Goal: Task Accomplishment & Management: Manage account settings

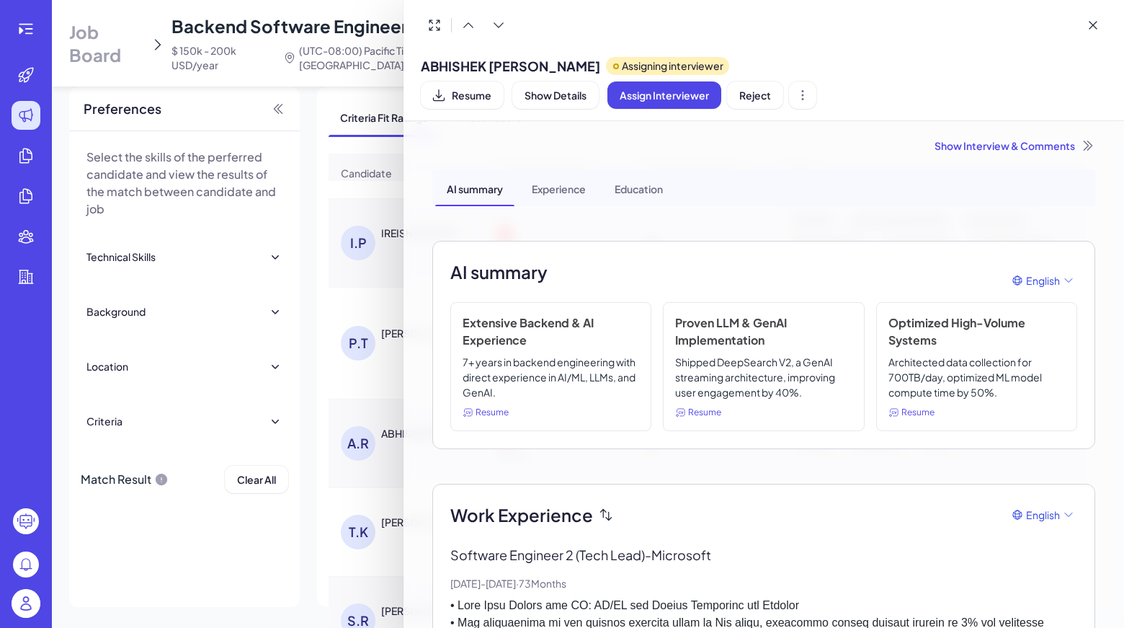
click at [1008, 152] on div "Show Interview & Comments" at bounding box center [763, 145] width 663 height 14
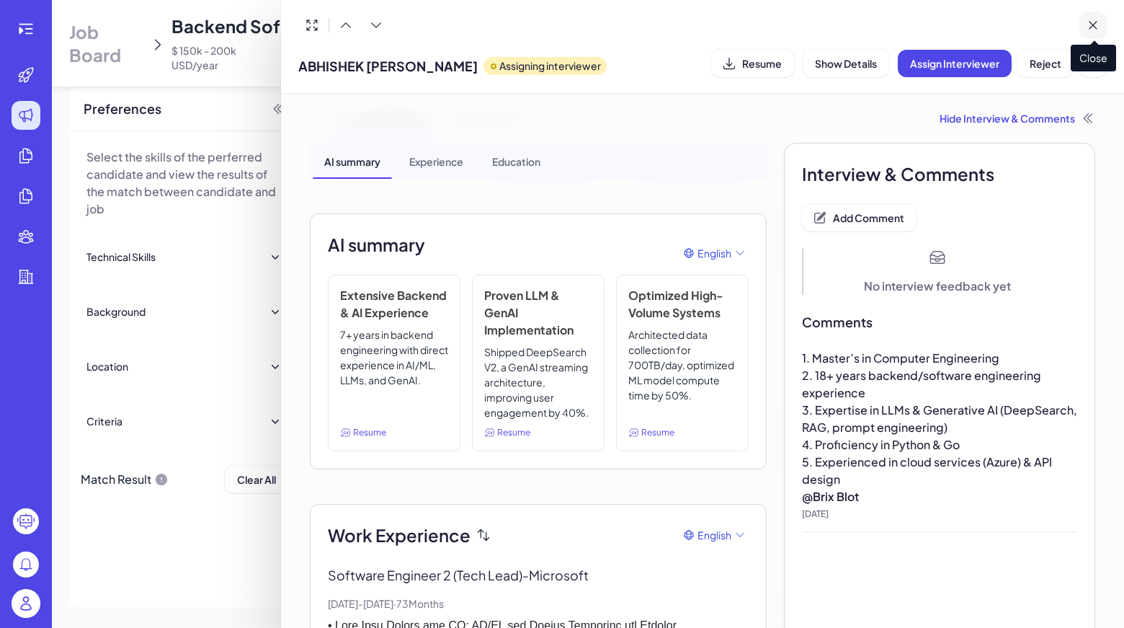
click at [1087, 18] on icon at bounding box center [1093, 25] width 14 height 14
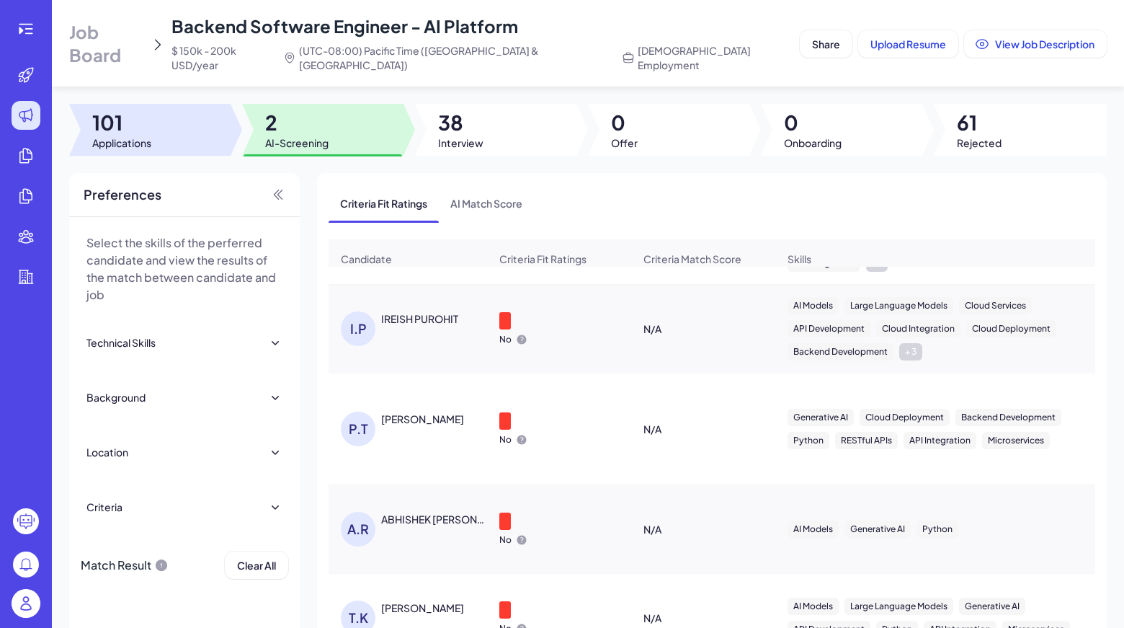
click at [161, 136] on div at bounding box center [149, 130] width 161 height 52
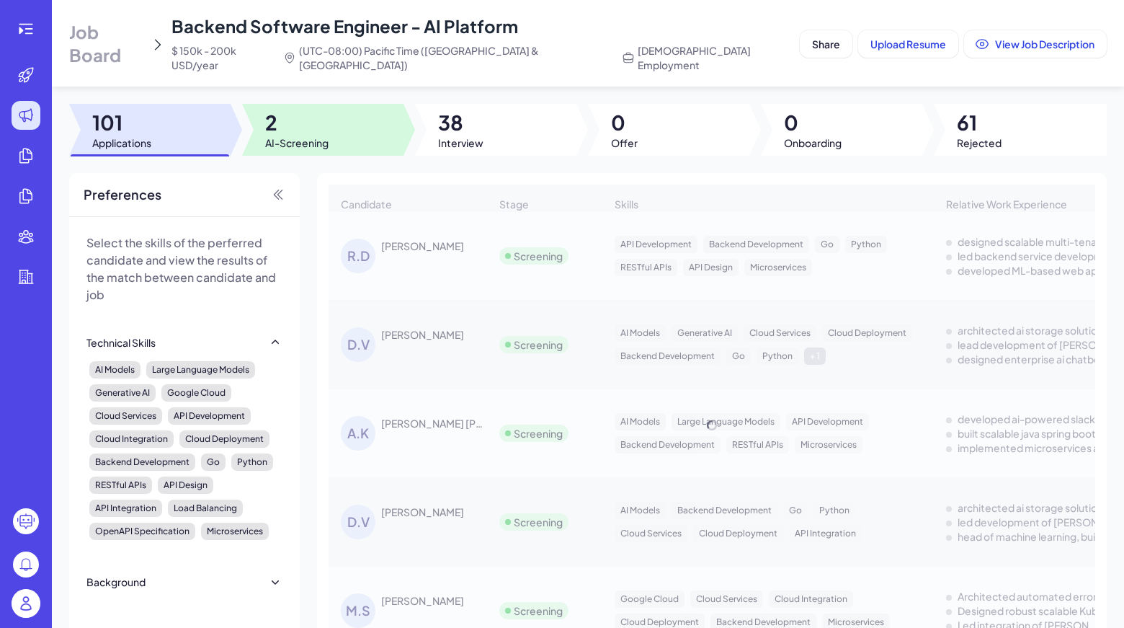
click at [251, 128] on div at bounding box center [322, 130] width 161 height 52
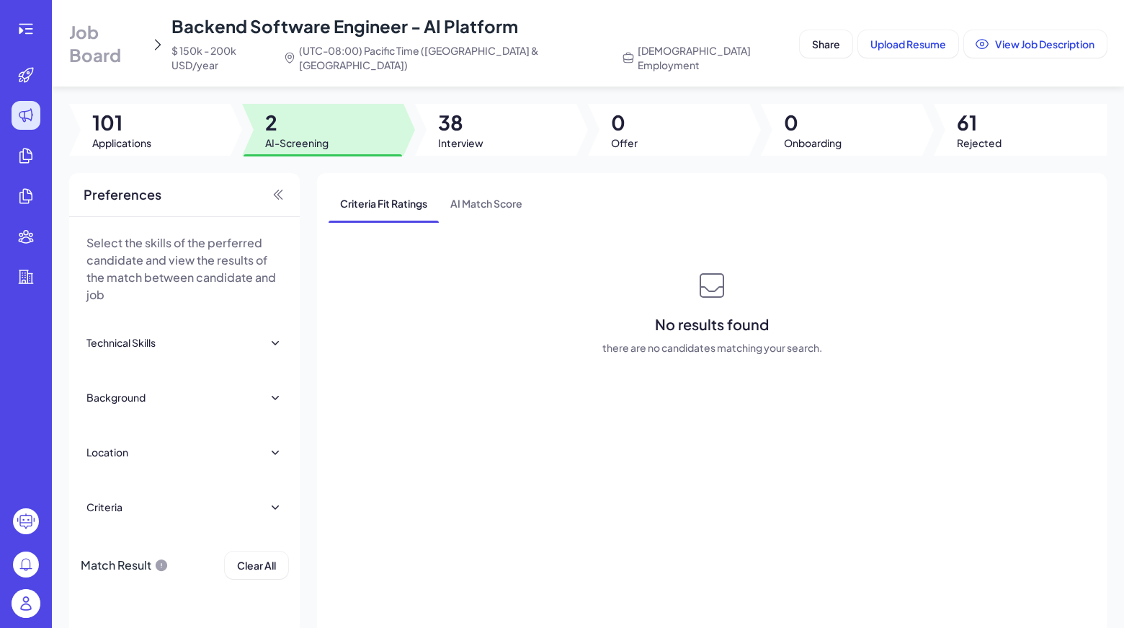
click at [629, 592] on div "Criteria Fit Ratings AI Match Score No results found there are no candidates ma…" at bounding box center [712, 432] width 790 height 519
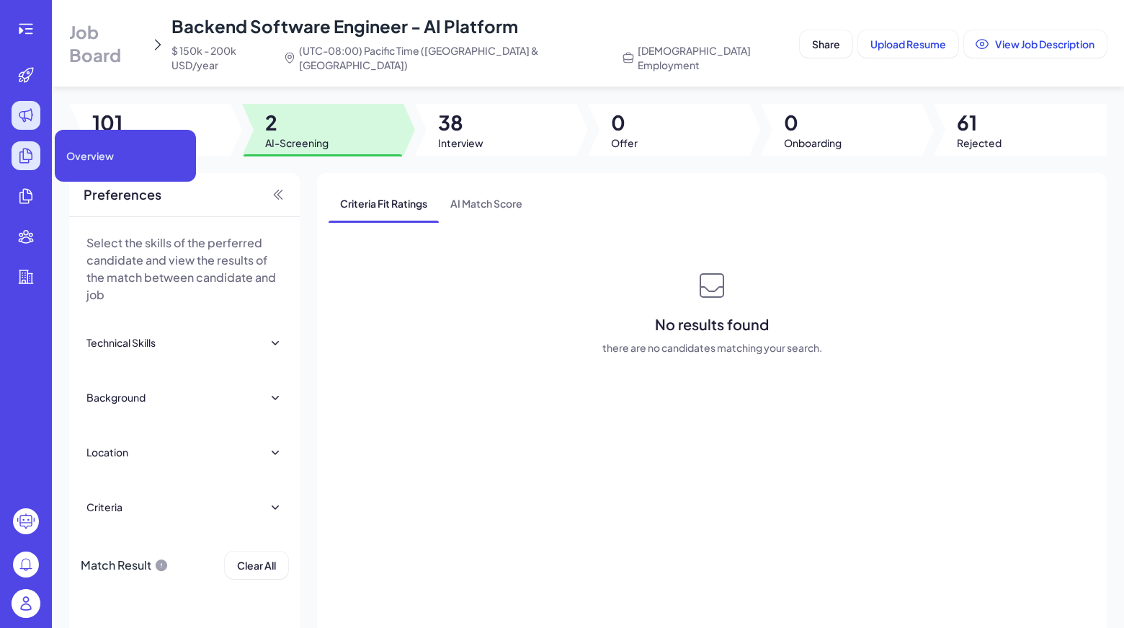
click at [36, 159] on div at bounding box center [26, 155] width 29 height 29
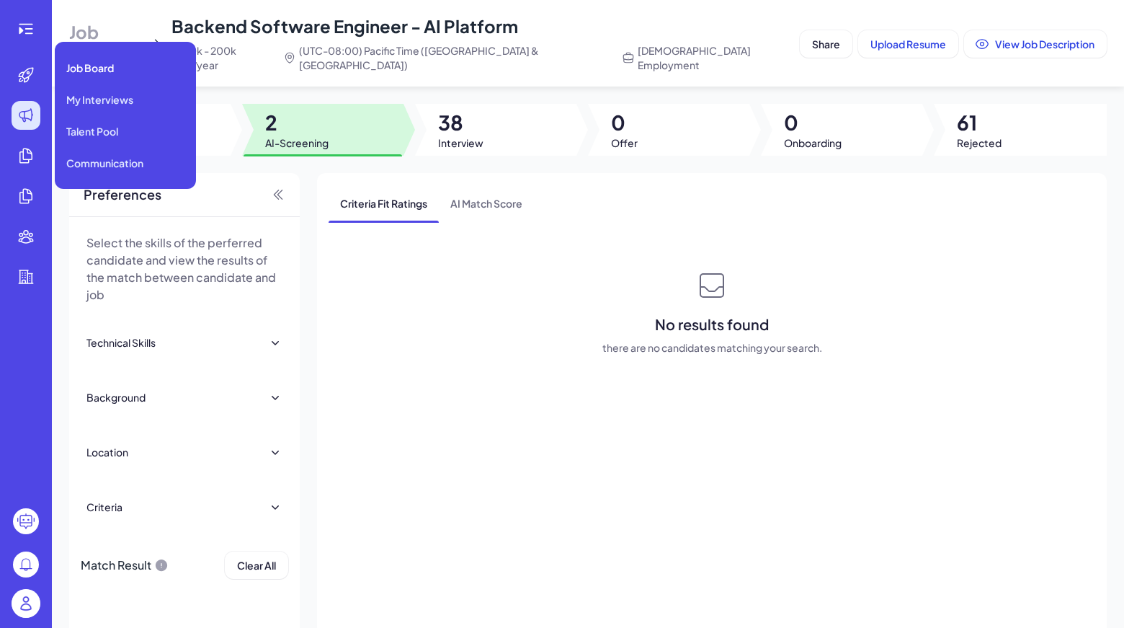
click at [33, 122] on icon at bounding box center [25, 115] width 17 height 17
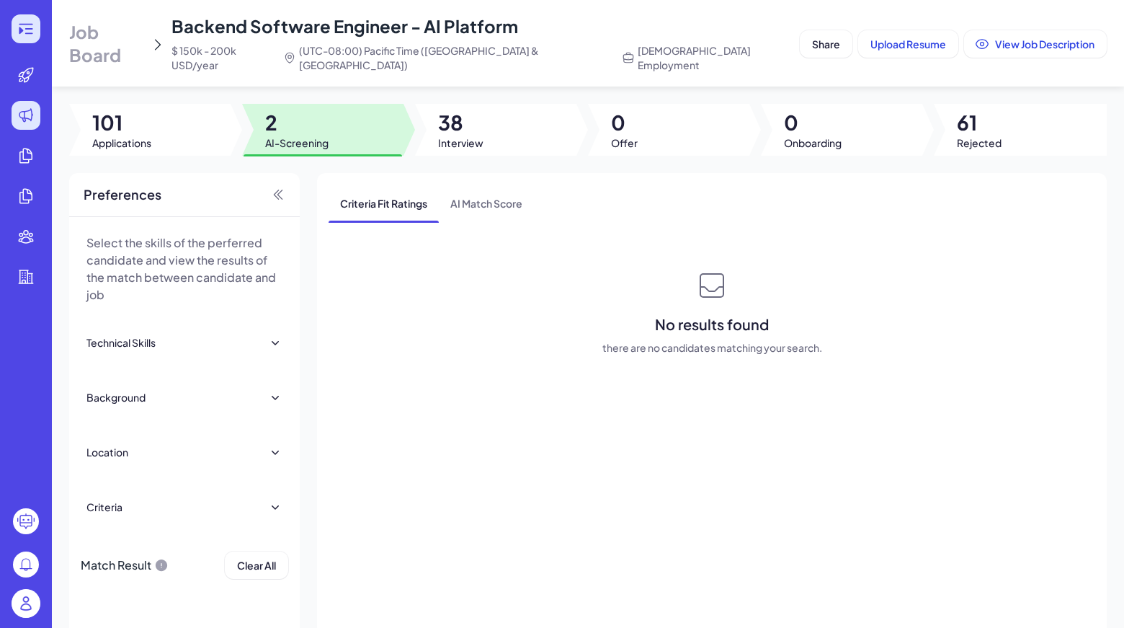
click at [32, 40] on div at bounding box center [26, 28] width 29 height 29
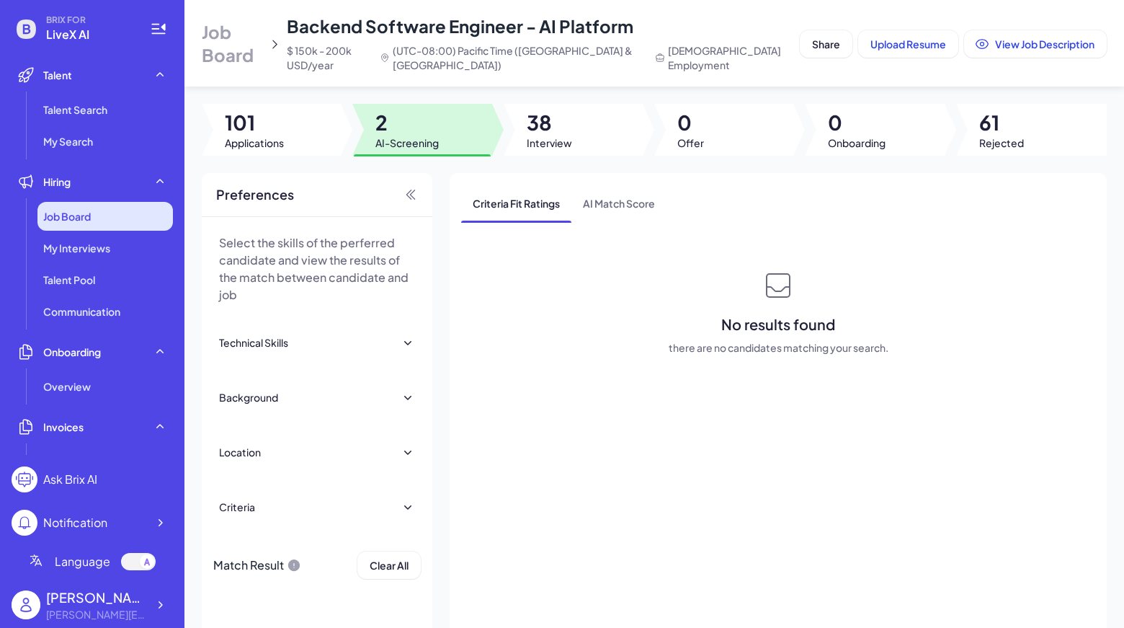
click at [66, 211] on span "Job Board" at bounding box center [67, 216] width 48 height 14
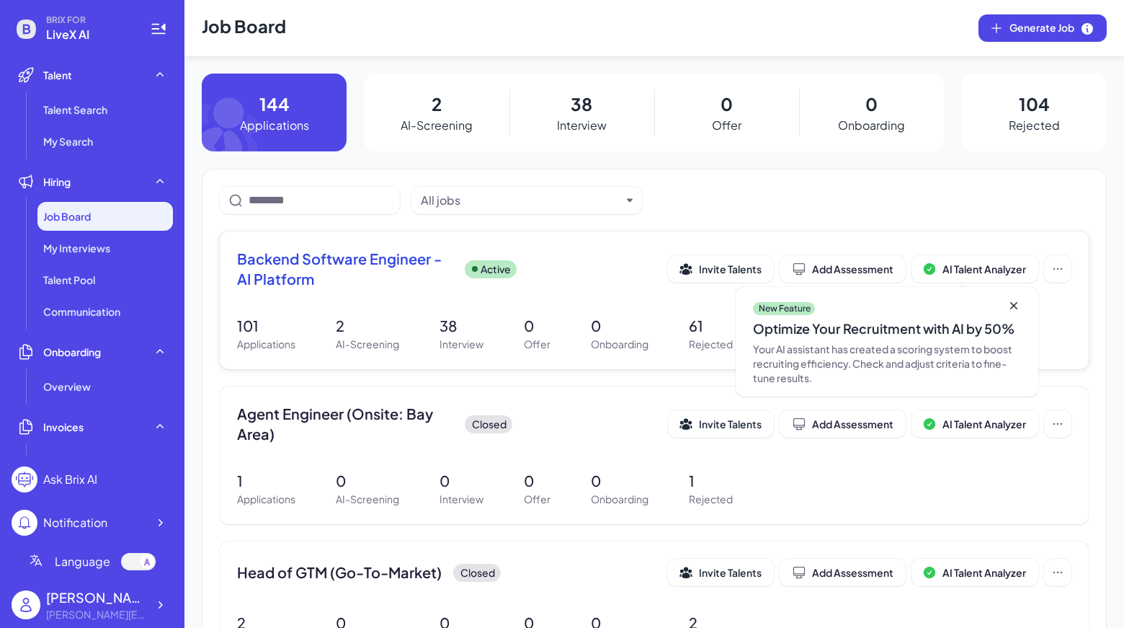
click at [285, 269] on span "Backend Software Engineer - AI Platform" at bounding box center [345, 269] width 216 height 40
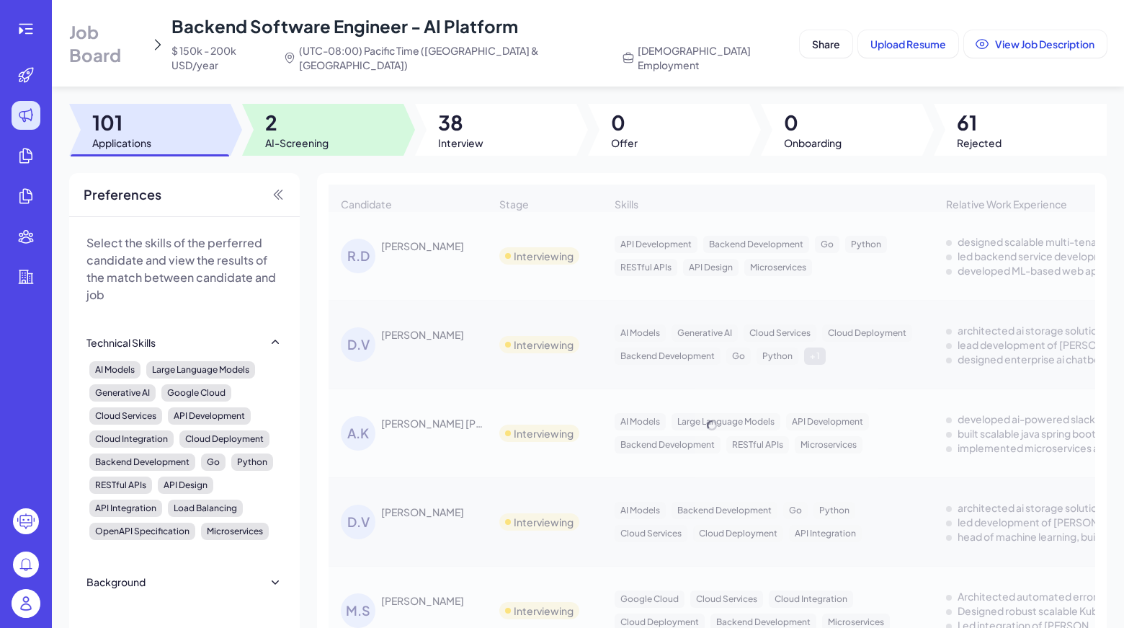
click at [349, 106] on div at bounding box center [322, 130] width 161 height 52
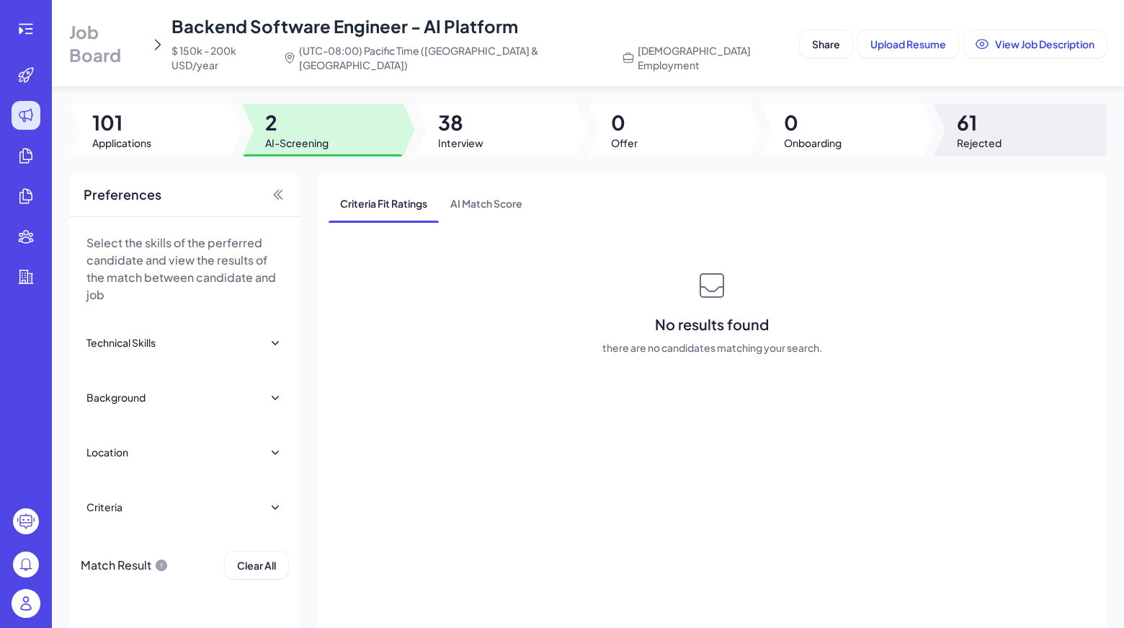
click at [982, 136] on span "Rejected" at bounding box center [979, 143] width 45 height 14
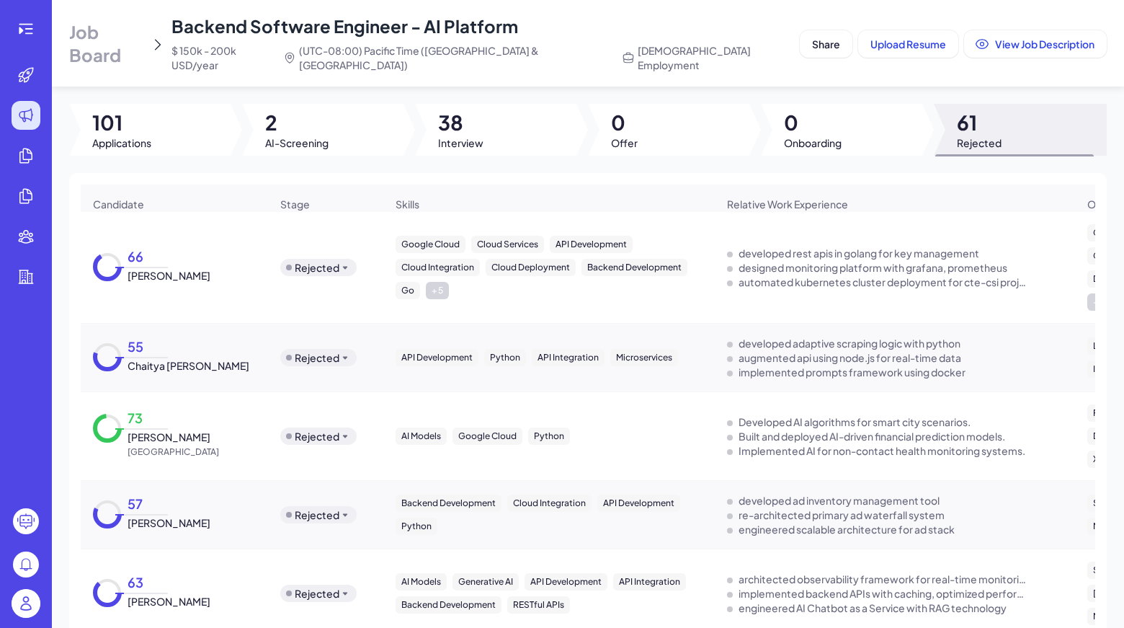
click at [179, 268] on span "[PERSON_NAME]" at bounding box center [169, 275] width 83 height 14
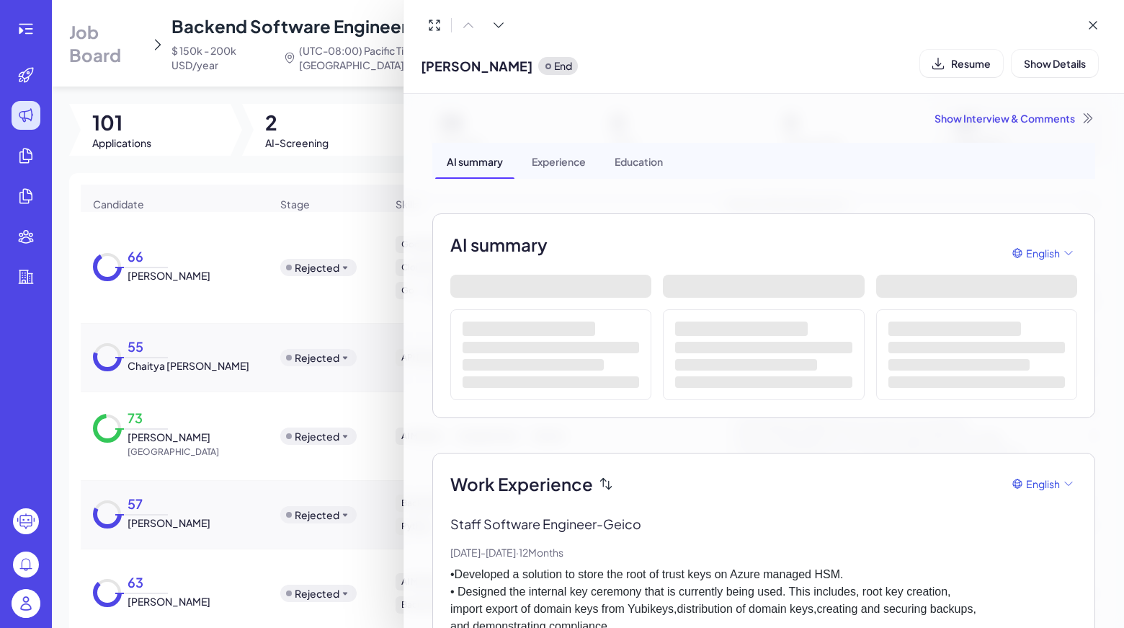
click at [996, 123] on div "Show Interview & Comments" at bounding box center [763, 118] width 663 height 14
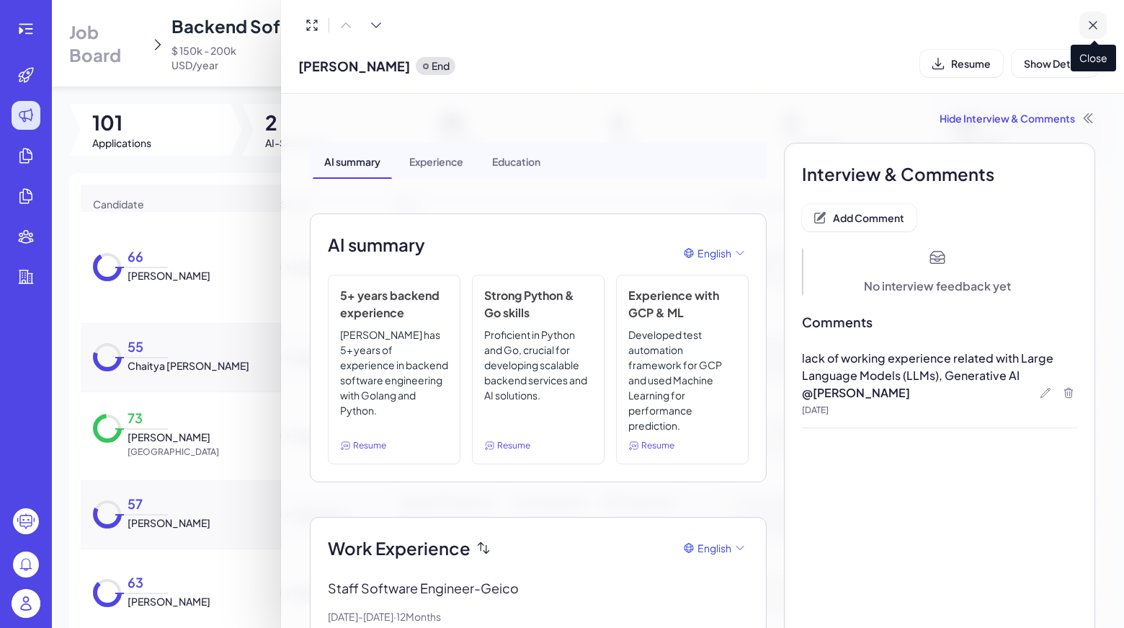
click at [1099, 30] on icon at bounding box center [1093, 25] width 14 height 14
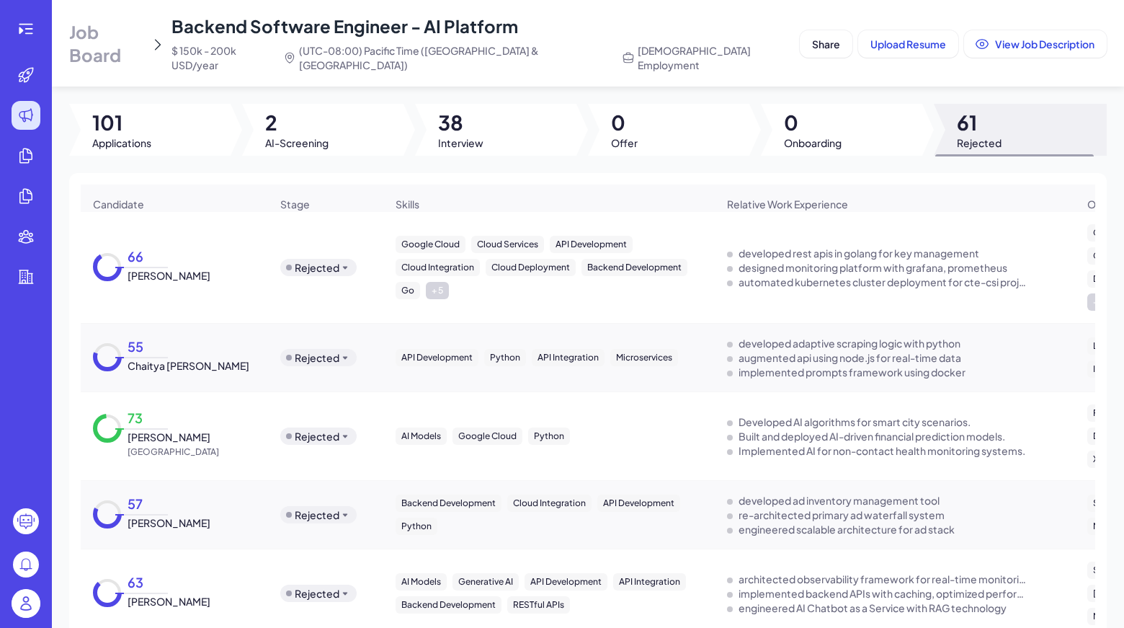
click at [218, 345] on div "55 [PERSON_NAME]" at bounding box center [174, 358] width 186 height 54
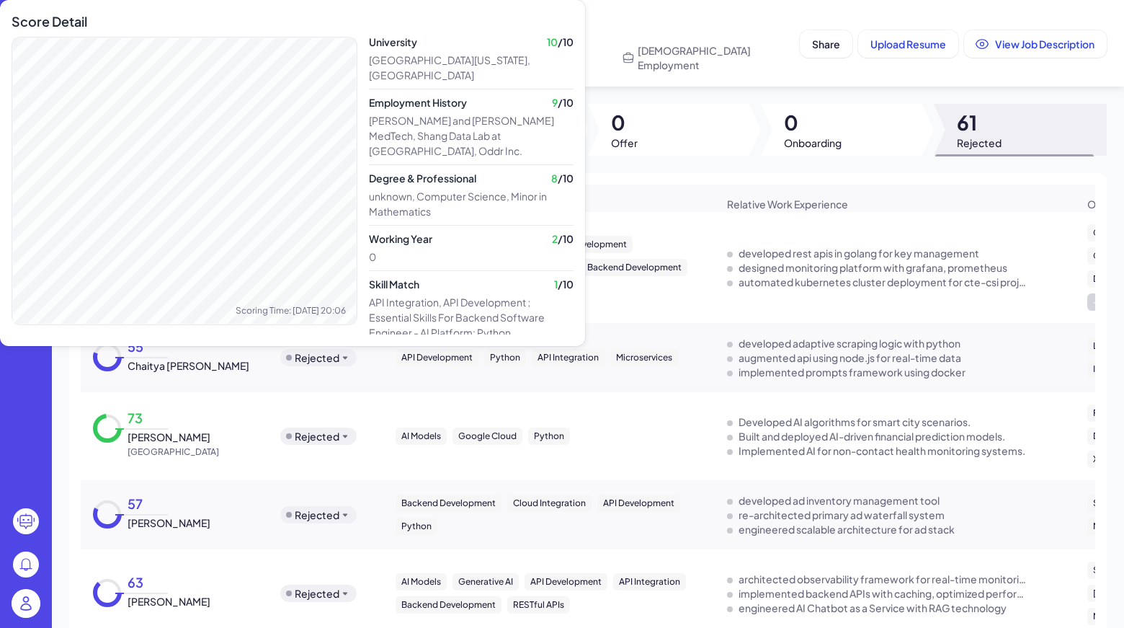
click at [134, 350] on div "Score Detail Scoring Time: [DATE] 20:06" at bounding box center [185, 185] width 346 height 346
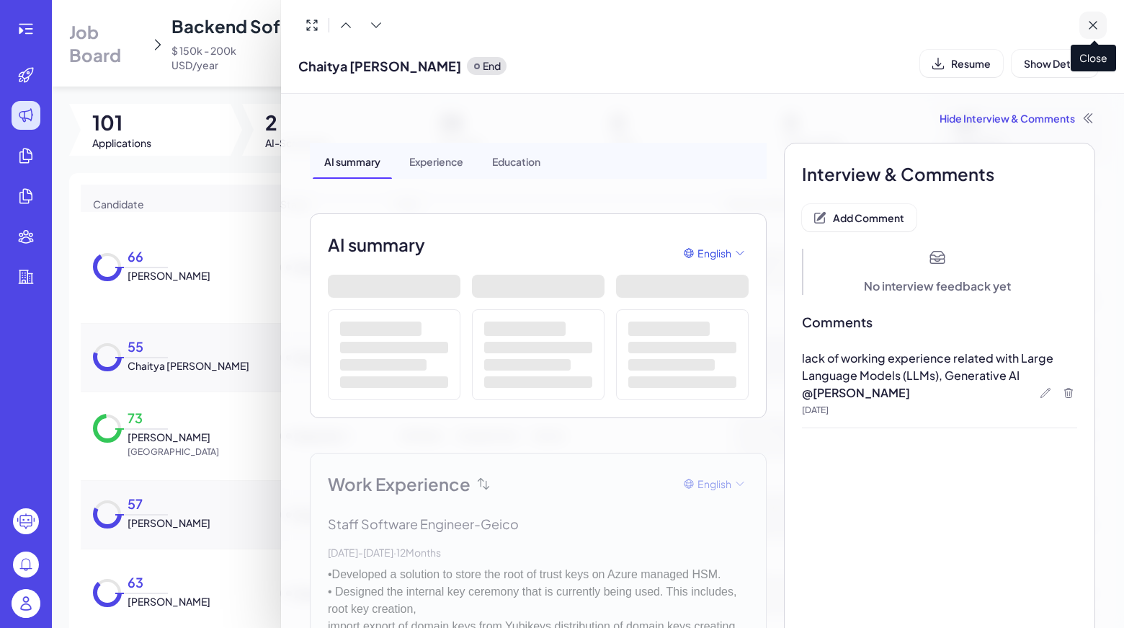
click at [1102, 19] on button at bounding box center [1093, 25] width 27 height 27
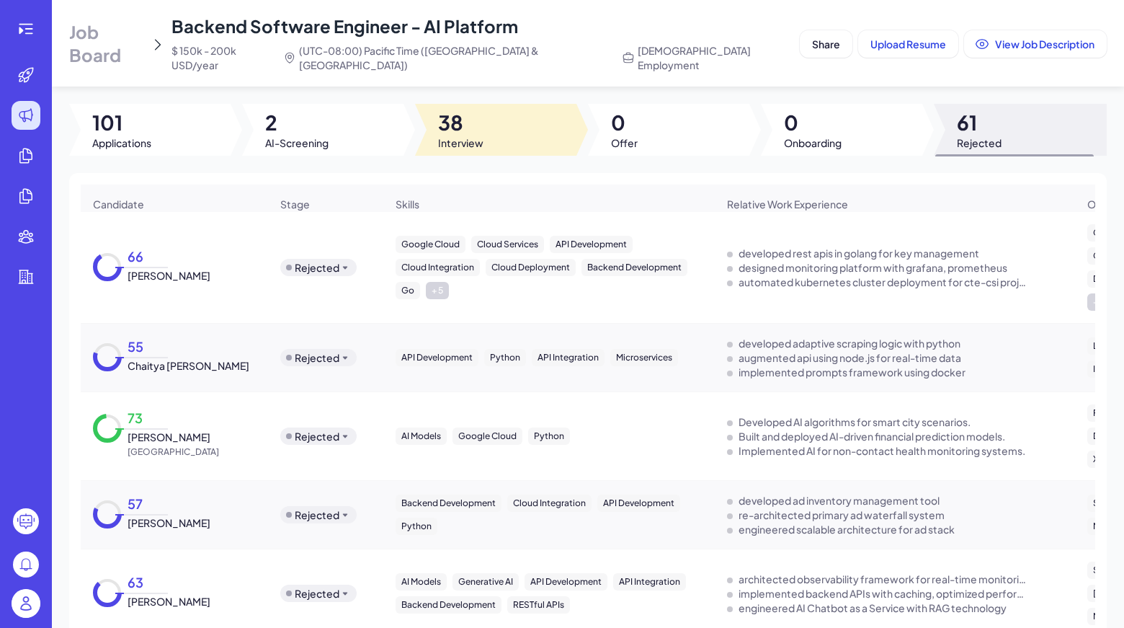
click at [473, 110] on span "38" at bounding box center [460, 123] width 45 height 26
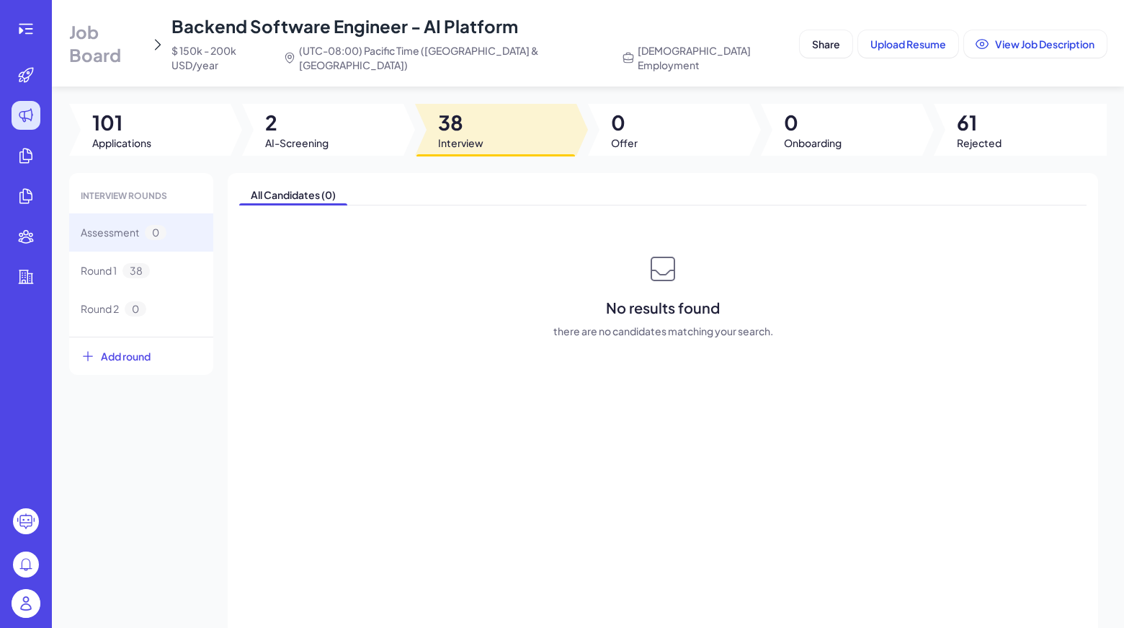
click at [450, 136] on span "Interview" at bounding box center [460, 143] width 45 height 14
click at [126, 252] on div "Round 1 38" at bounding box center [141, 271] width 144 height 38
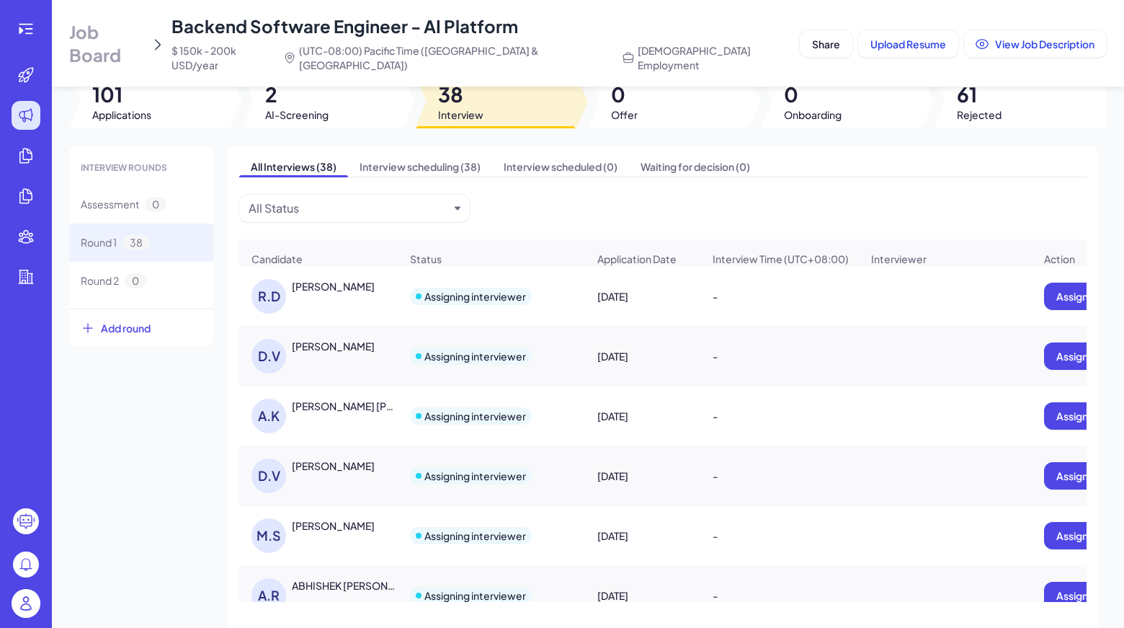
scroll to position [29, 0]
click at [367, 297] on div "[PERSON_NAME]" at bounding box center [326, 295] width 148 height 35
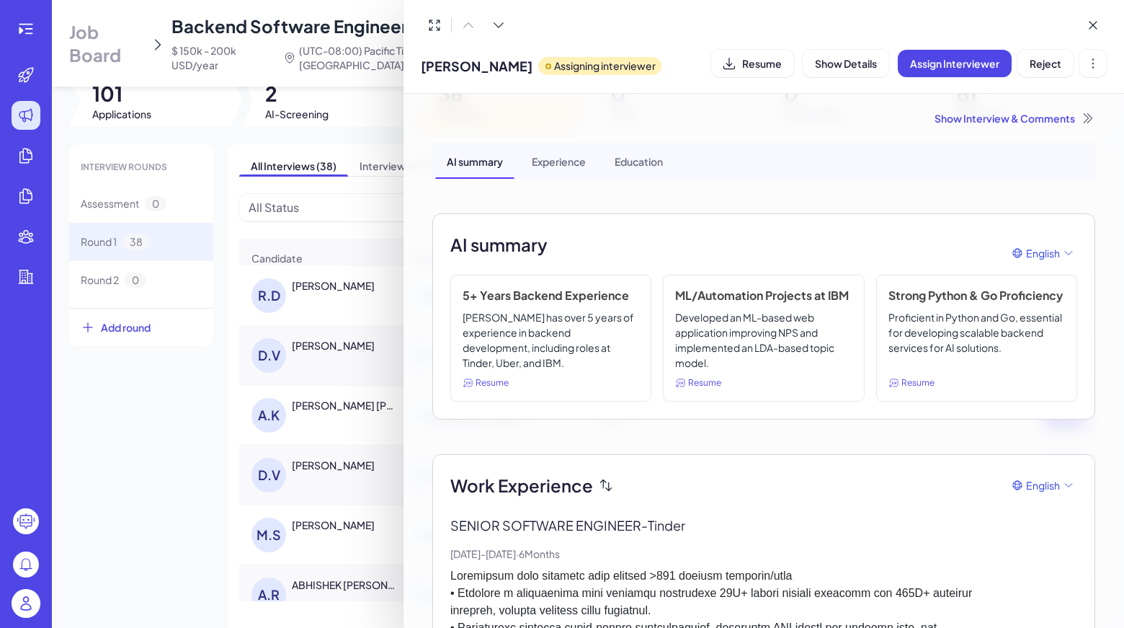
click at [1013, 125] on div "Show Interview & Comments" at bounding box center [763, 118] width 663 height 14
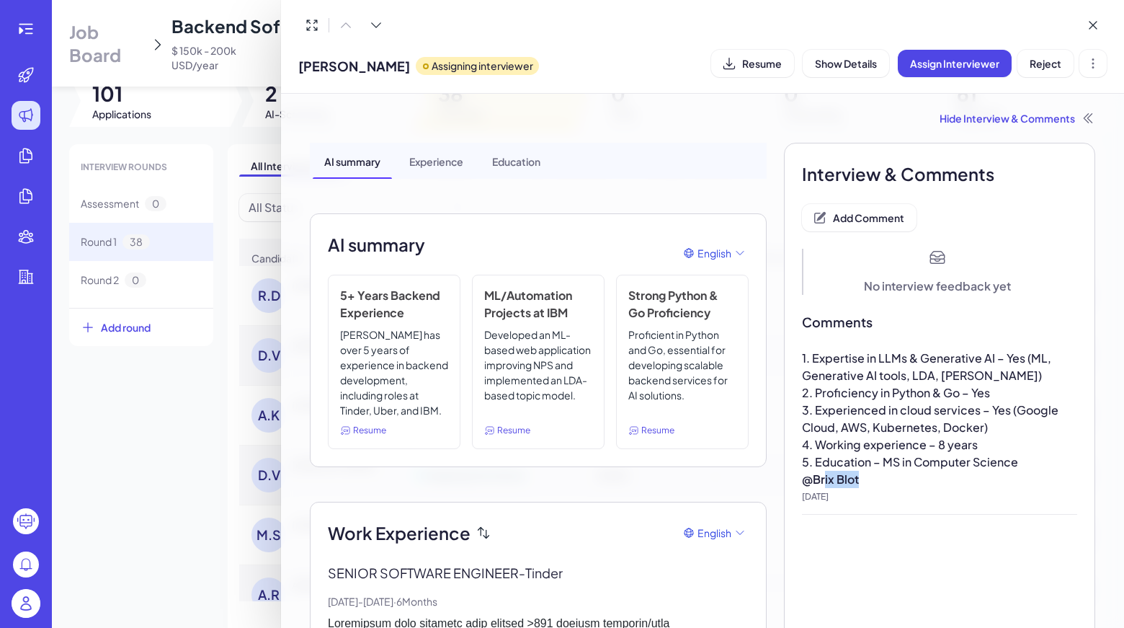
drag, startPoint x: 851, startPoint y: 481, endPoint x: 817, endPoint y: 482, distance: 33.2
click at [817, 482] on p "@ Brix Blot" at bounding box center [939, 479] width 275 height 17
drag, startPoint x: 809, startPoint y: 479, endPoint x: 850, endPoint y: 476, distance: 40.4
click at [850, 476] on p "@ Brix Blot" at bounding box center [939, 479] width 275 height 17
copy p "Brix Blot"
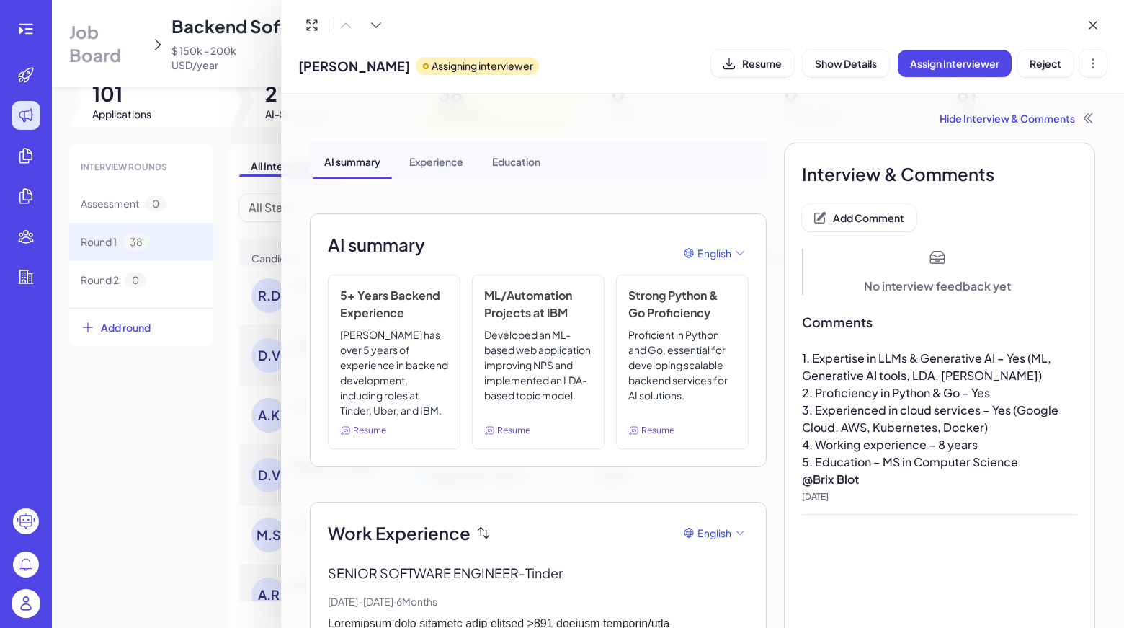
click at [384, 32] on button at bounding box center [376, 25] width 27 height 27
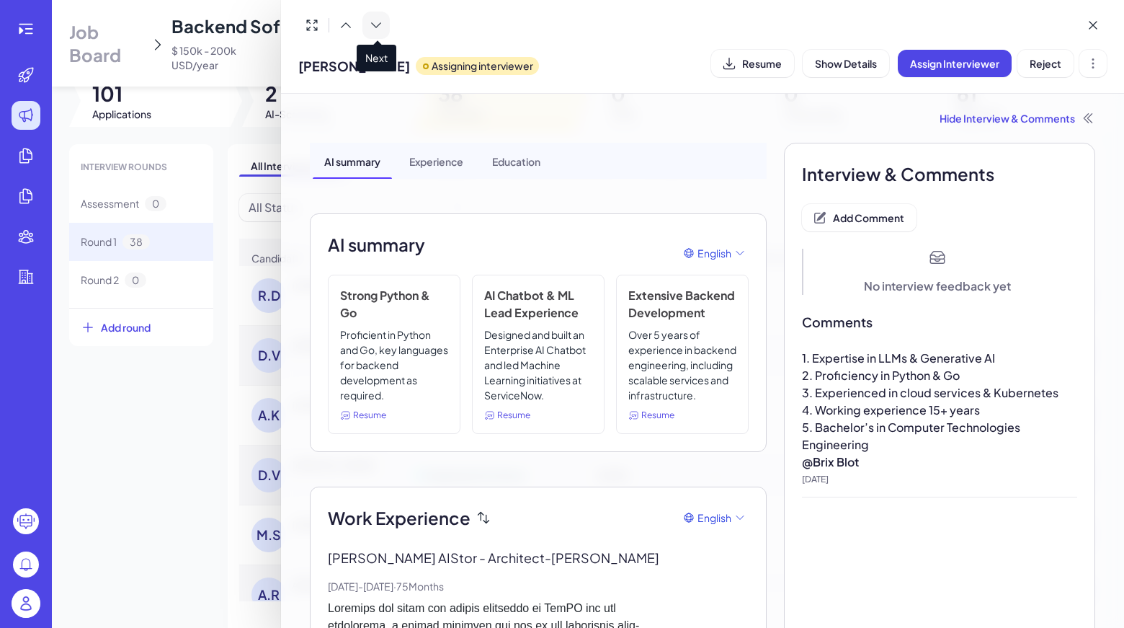
click at [384, 32] on button at bounding box center [376, 25] width 27 height 27
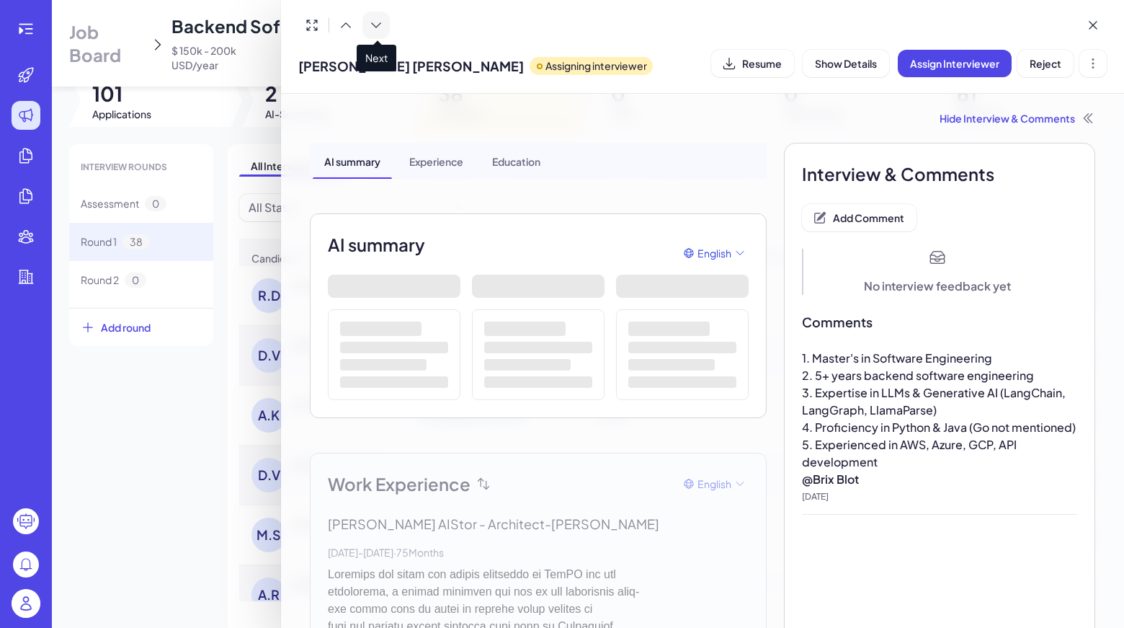
click at [384, 32] on button at bounding box center [376, 25] width 27 height 27
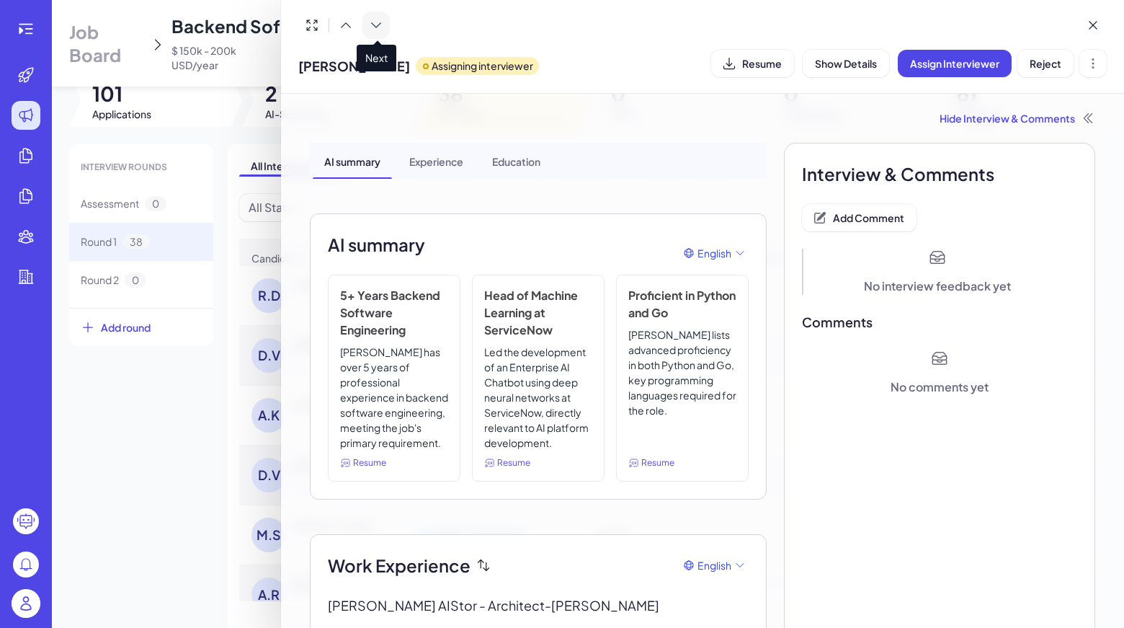
click at [385, 32] on button at bounding box center [376, 25] width 27 height 27
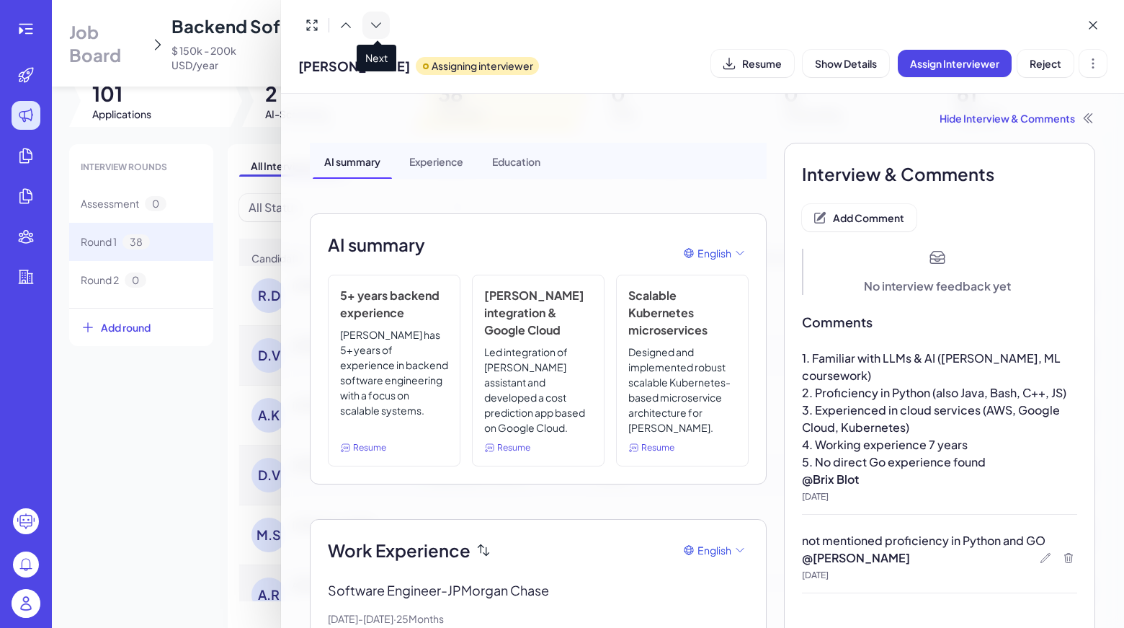
click at [385, 32] on button at bounding box center [376, 25] width 27 height 27
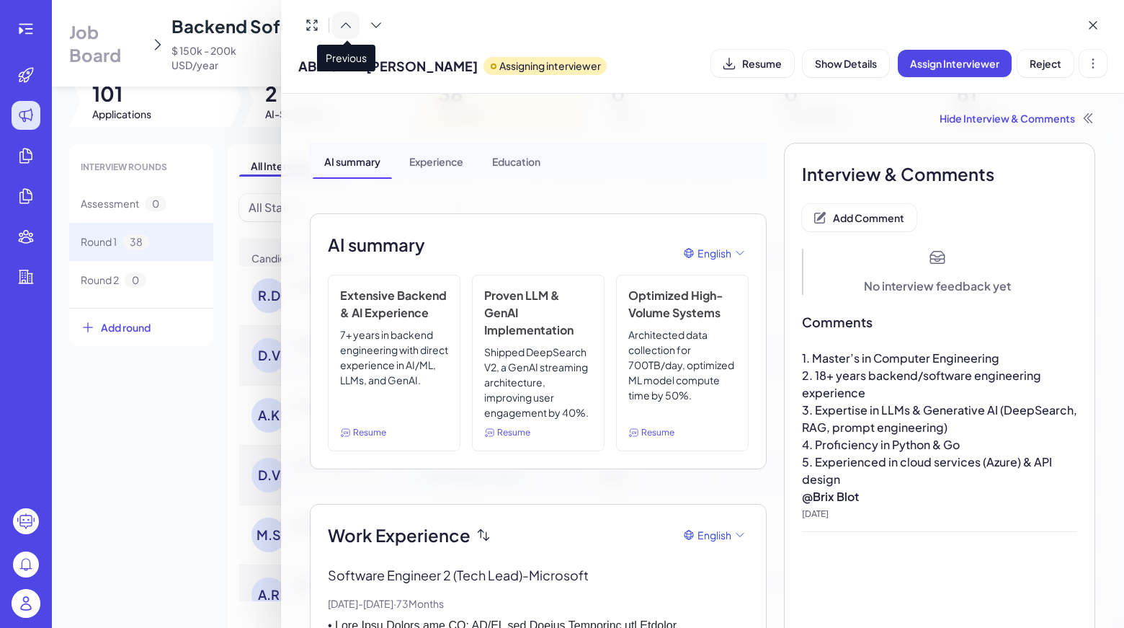
click at [344, 28] on icon at bounding box center [346, 25] width 14 height 14
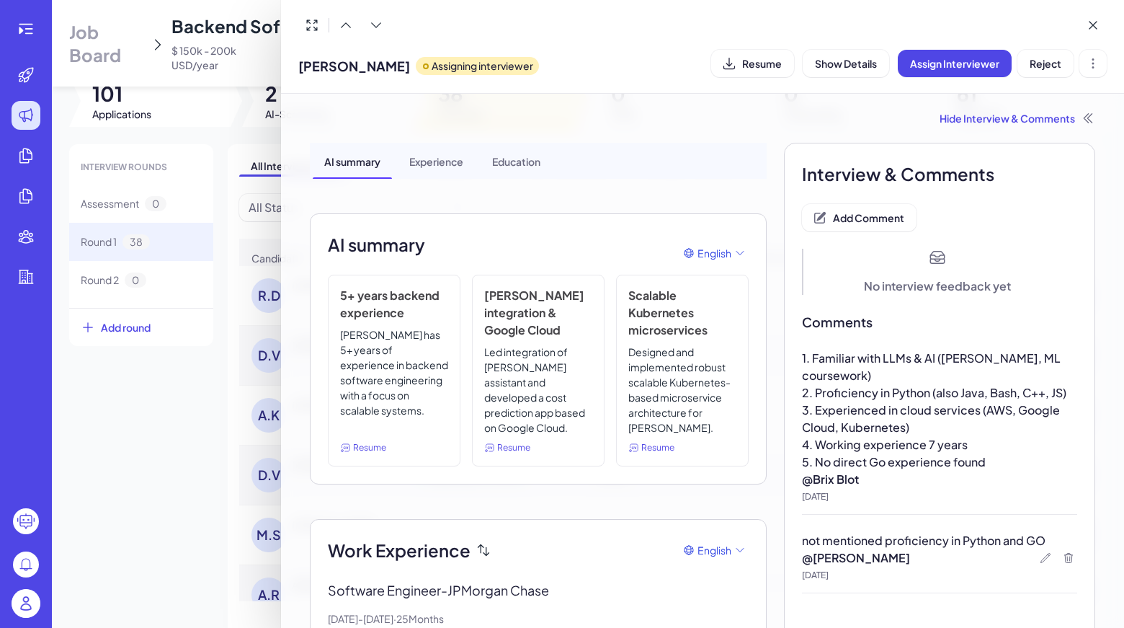
click at [63, 391] on div at bounding box center [562, 314] width 1124 height 628
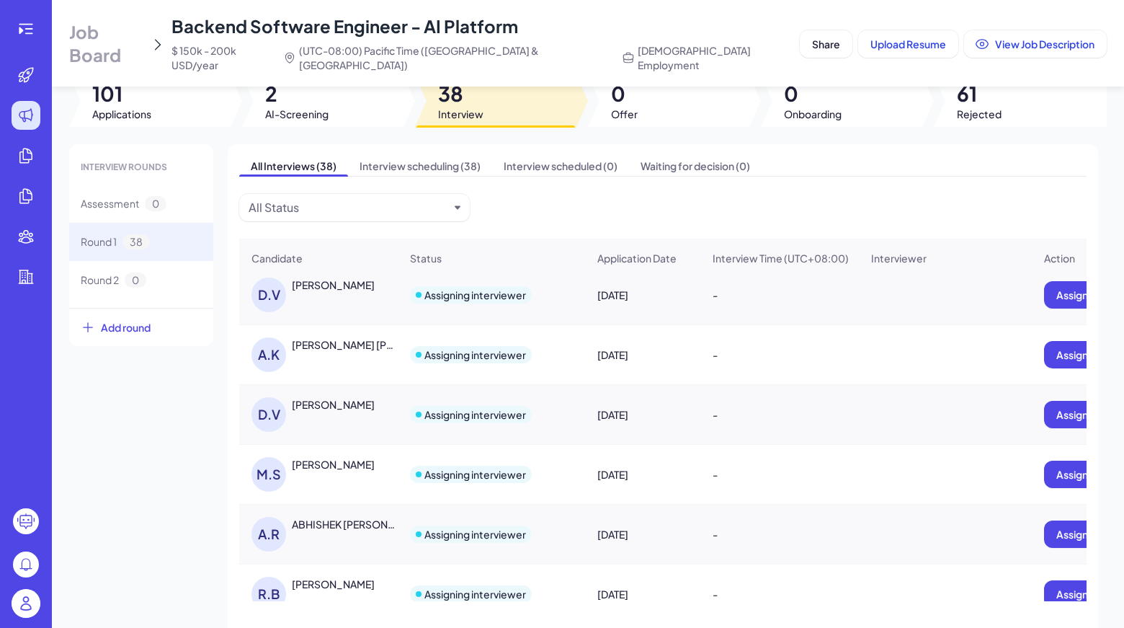
scroll to position [61, 0]
click at [315, 446] on div "[PERSON_NAME]" at bounding box center [318, 474] width 157 height 58
click at [327, 396] on div "[PERSON_NAME]" at bounding box center [333, 403] width 83 height 14
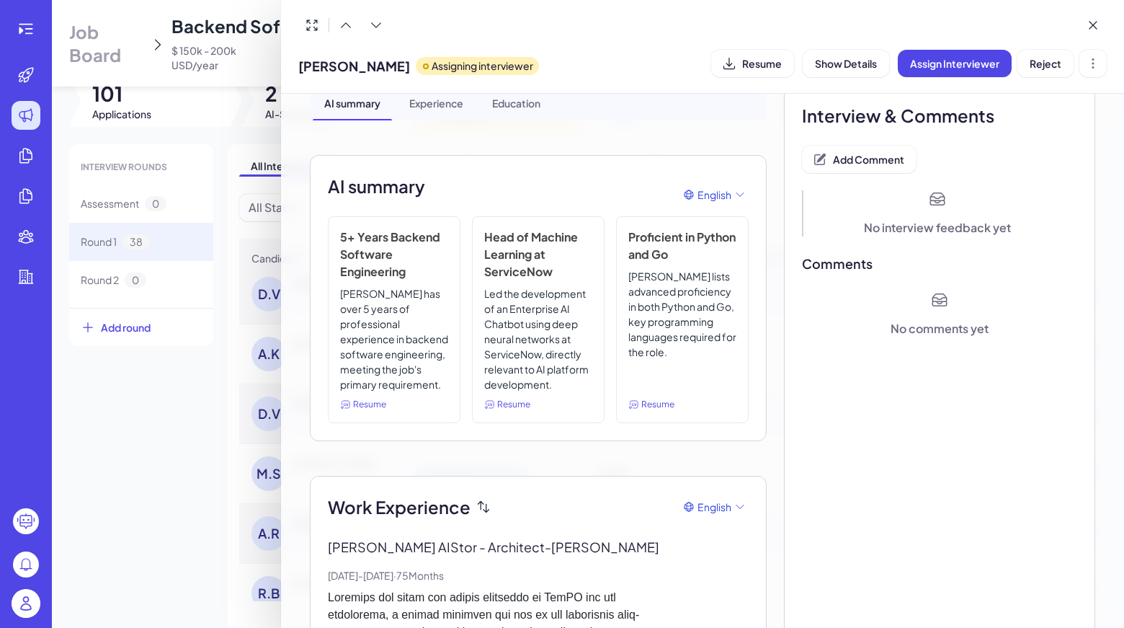
scroll to position [0, 0]
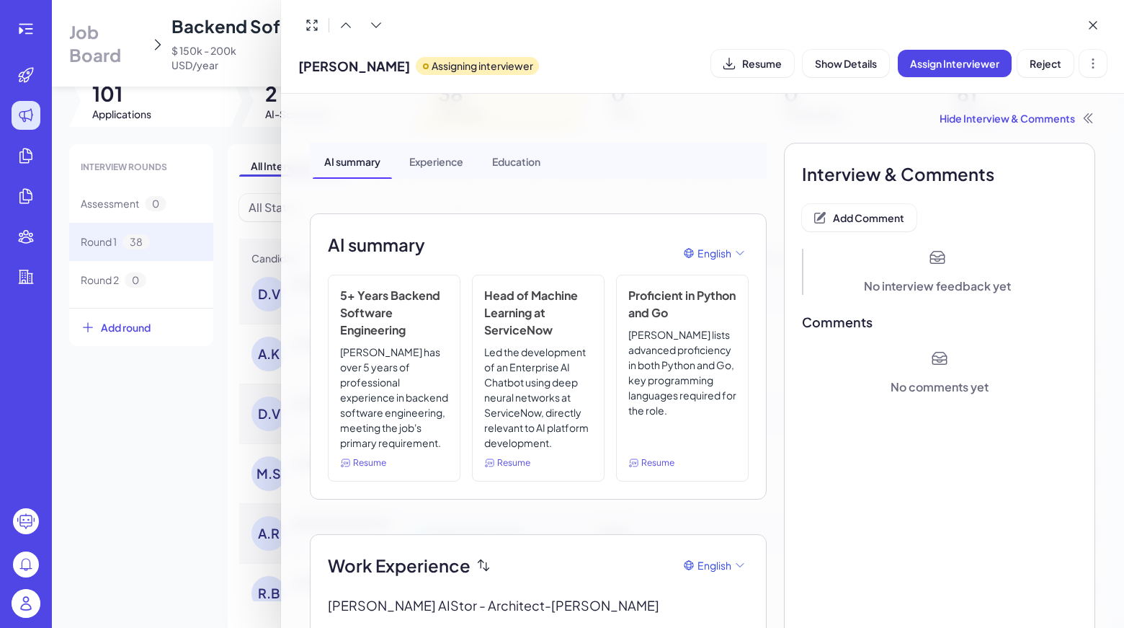
click at [107, 363] on div at bounding box center [562, 314] width 1124 height 628
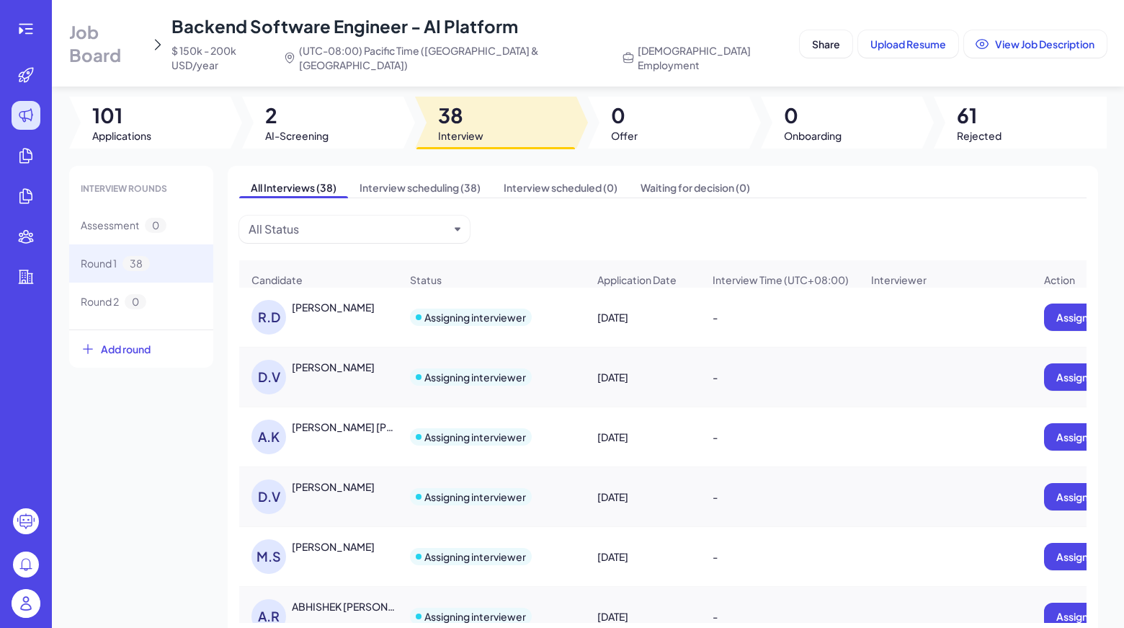
click at [353, 424] on div "[PERSON_NAME] [PERSON_NAME]" at bounding box center [345, 427] width 107 height 14
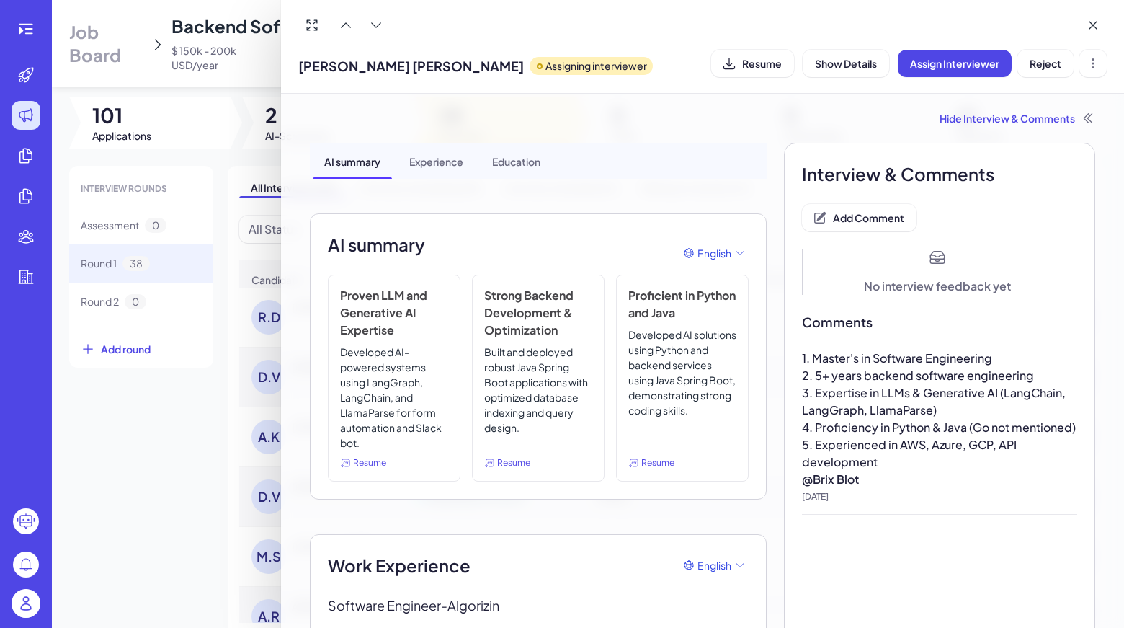
click at [97, 482] on div at bounding box center [562, 314] width 1124 height 628
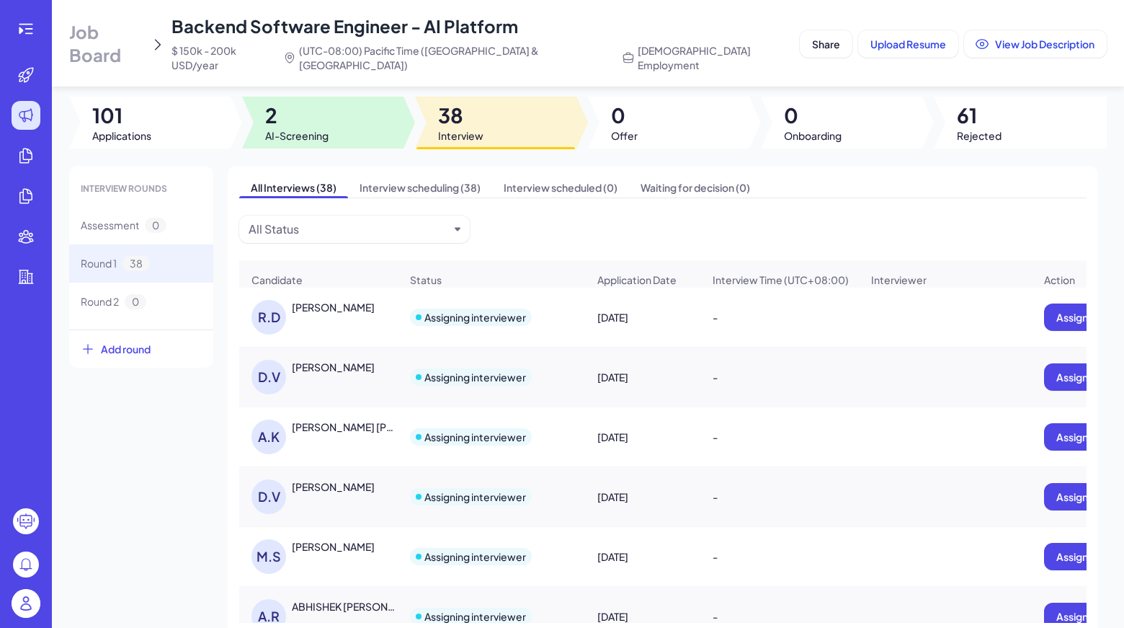
click at [314, 128] on span "AI-Screening" at bounding box center [296, 135] width 63 height 14
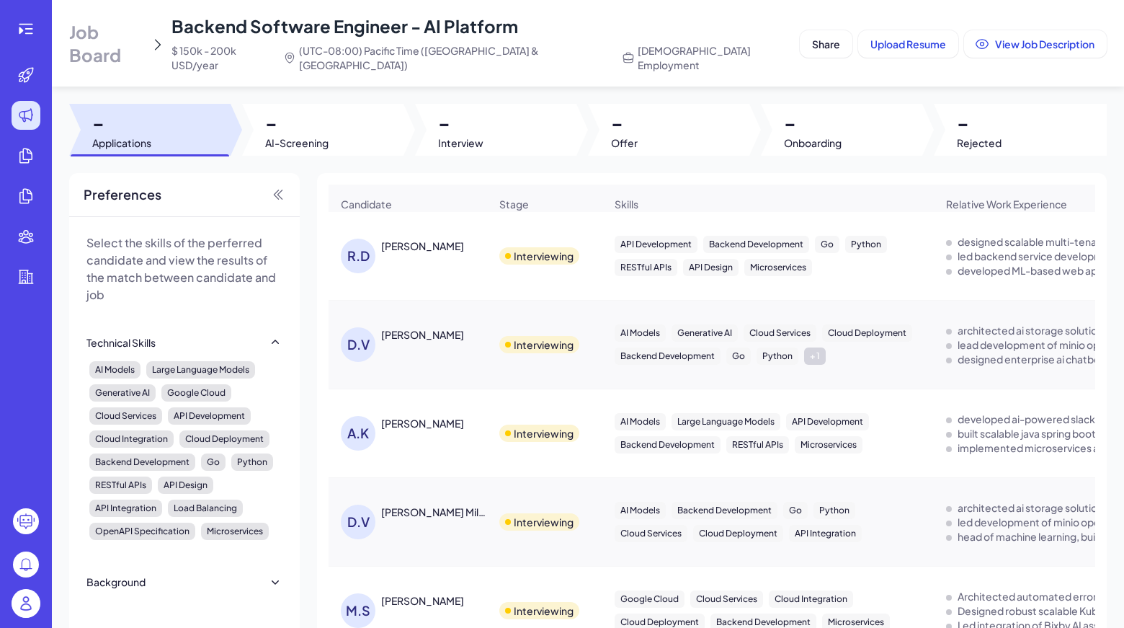
click at [707, 7] on header "Job Board Backend Software Engineer - AI Platform $ 150k - 200k USD/year (UTC-0…" at bounding box center [588, 43] width 1073 height 86
click at [156, 40] on div "Job Board Backend Software Engineer - AI Platform $ 150k - 200k USD/year (UTC-0…" at bounding box center [431, 43] width 725 height 58
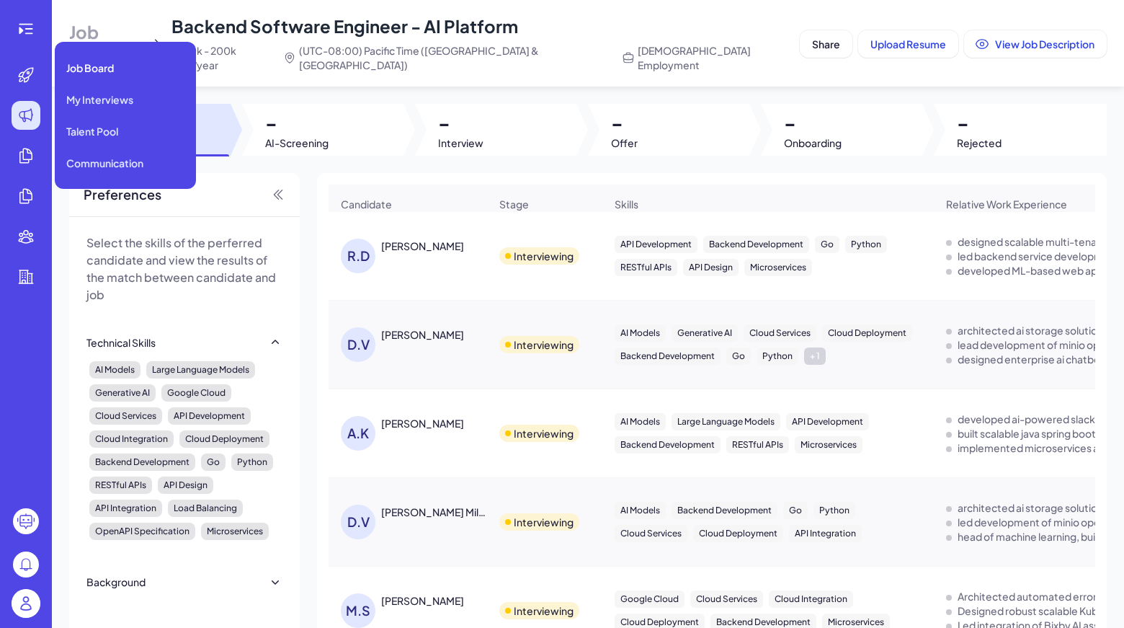
click at [29, 110] on icon at bounding box center [25, 115] width 13 height 13
click at [72, 69] on span "Job Board" at bounding box center [90, 68] width 48 height 14
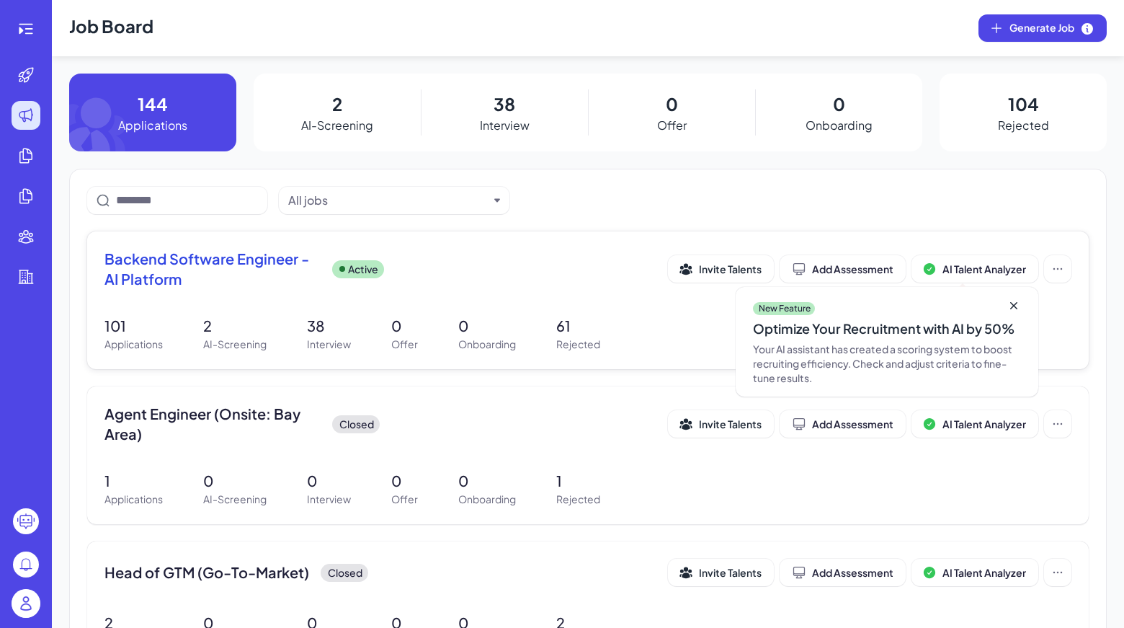
click at [281, 258] on span "Backend Software Engineer - AI Platform" at bounding box center [213, 269] width 216 height 40
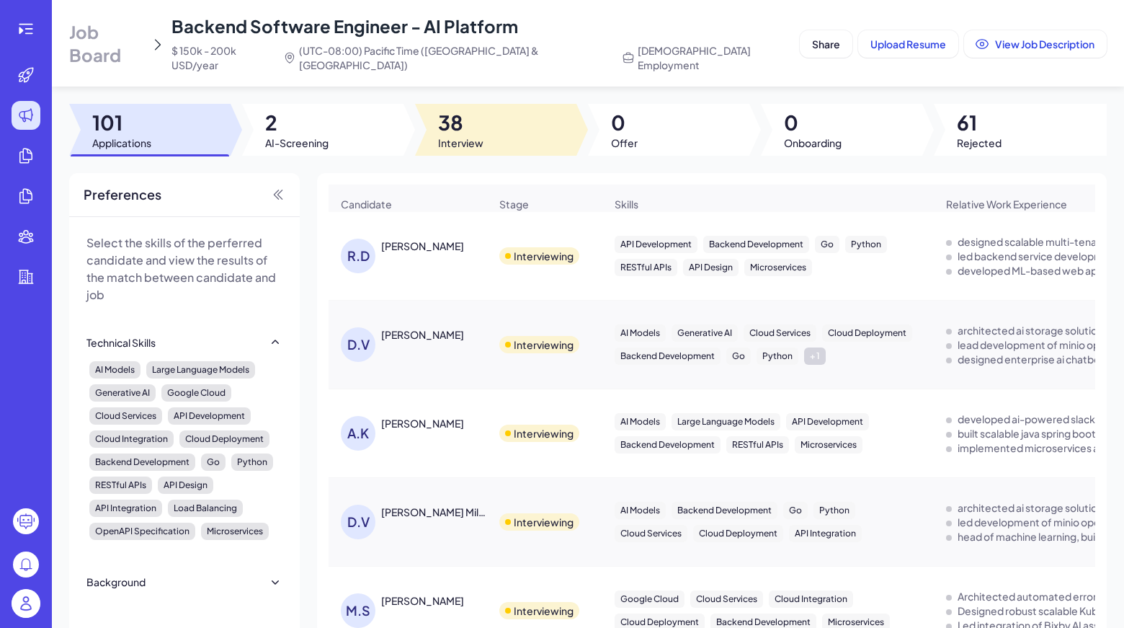
click at [480, 115] on div at bounding box center [495, 130] width 161 height 52
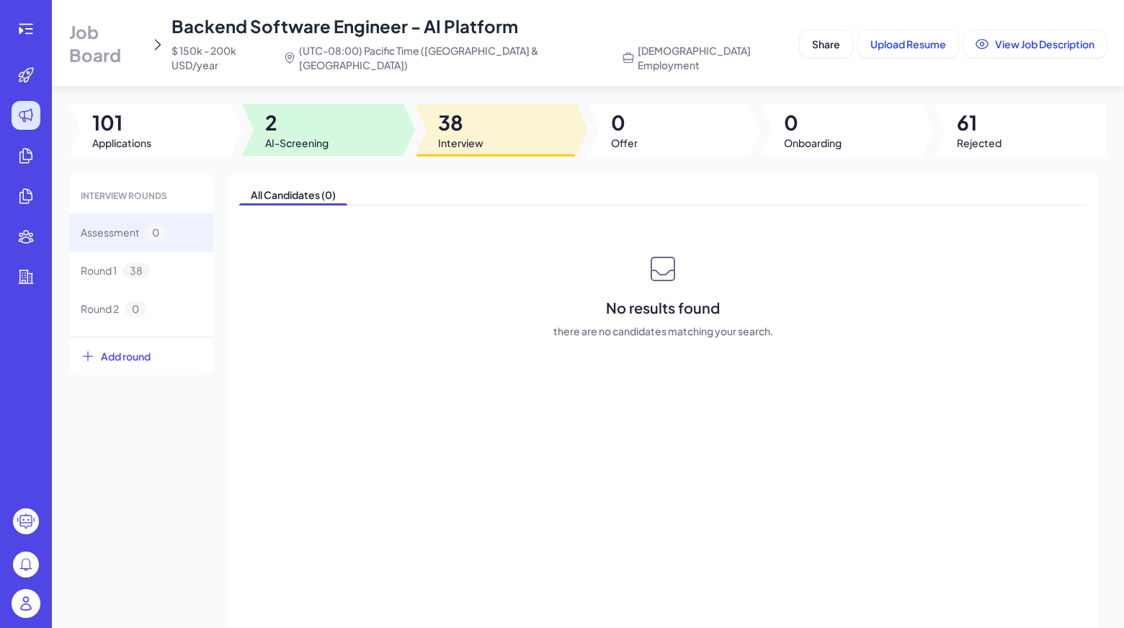
click at [290, 136] on span "AI-Screening" at bounding box center [296, 143] width 63 height 14
